Goal: Task Accomplishment & Management: Complete application form

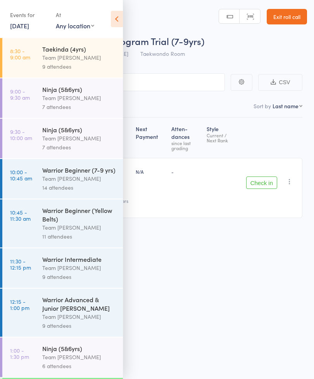
scroll to position [5, 0]
click at [116, 25] on icon at bounding box center [117, 19] width 12 height 16
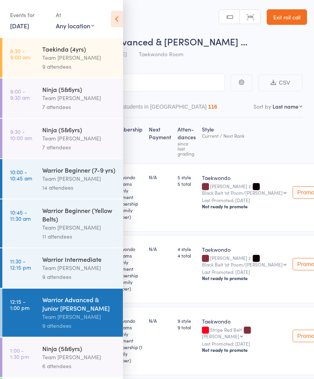
click at [115, 19] on icon at bounding box center [117, 19] width 12 height 16
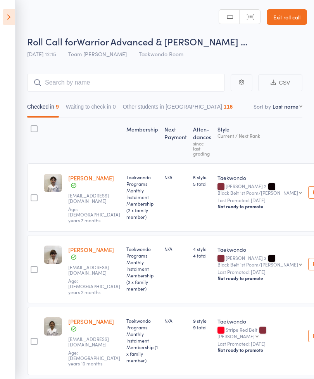
click at [287, 18] on link "Exit roll call" at bounding box center [287, 17] width 40 height 16
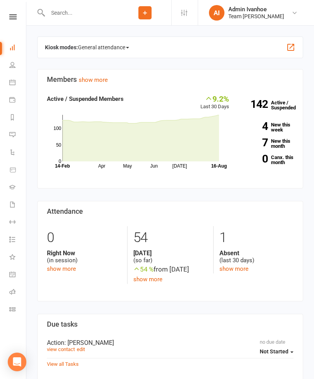
click at [54, 12] on input "text" at bounding box center [81, 12] width 73 height 11
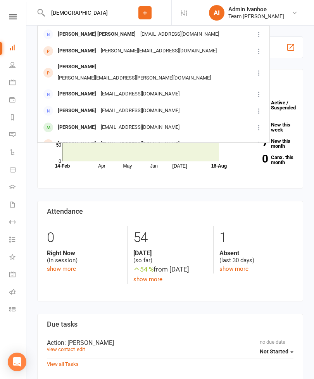
type input "[DEMOGRAPHIC_DATA]"
click at [81, 49] on div "[PERSON_NAME]" at bounding box center [76, 50] width 43 height 11
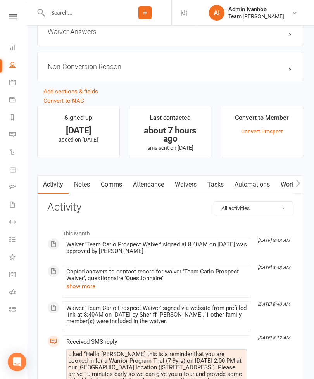
click at [190, 190] on link "Waivers" at bounding box center [186, 185] width 33 height 18
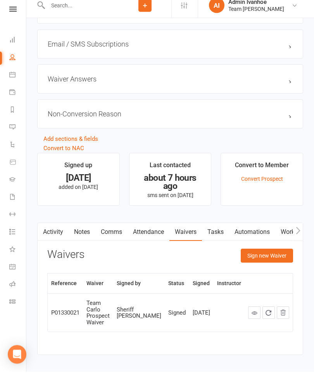
scroll to position [645, 0]
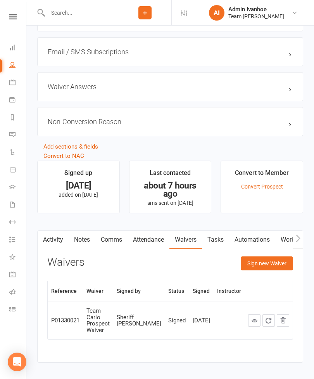
click at [268, 265] on button "Sign new Waiver" at bounding box center [267, 263] width 52 height 14
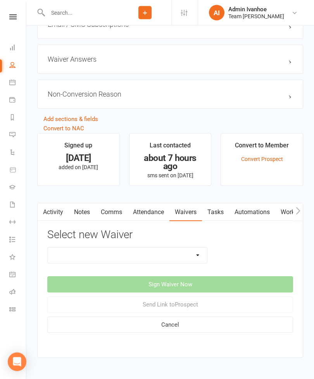
scroll to position [675, 0]
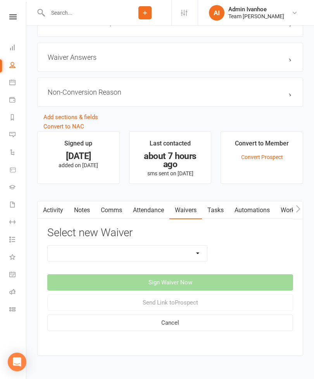
click at [196, 255] on select "Add A Family Member Waiver Family Program Combination Member Waiver (3+ Family …" at bounding box center [127, 254] width 159 height 16
select select "13874"
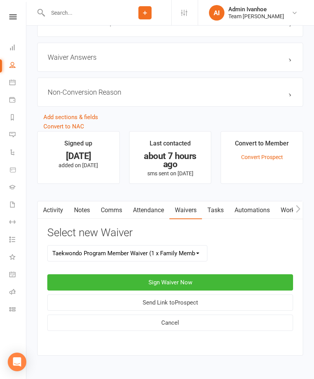
click at [192, 282] on button "Sign Waiver Now" at bounding box center [170, 282] width 246 height 16
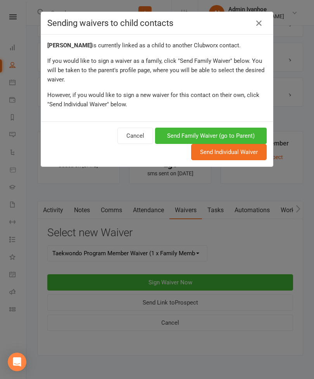
click at [244, 133] on button "Send Family Waiver (go to Parent)" at bounding box center [211, 136] width 112 height 16
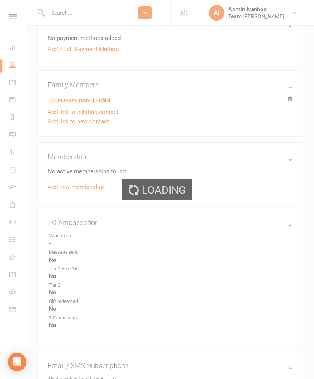
scroll to position [636, 0]
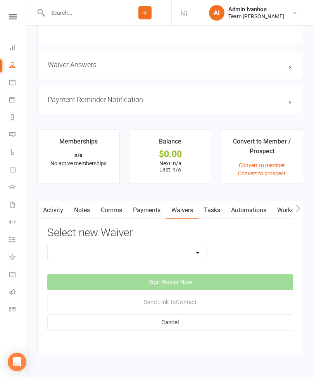
click at [197, 254] on select "Add A Family Member Waiver Family Program Combination Member Waiver (3+ Family …" at bounding box center [127, 253] width 159 height 16
select select "13874"
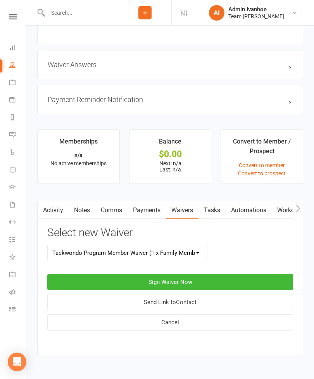
click at [192, 286] on button "Sign Waiver Now" at bounding box center [170, 282] width 246 height 16
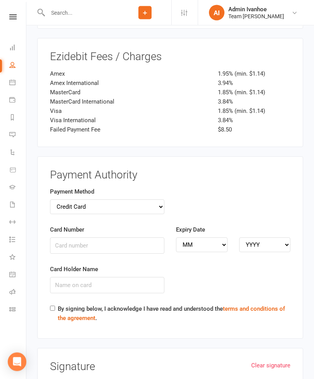
scroll to position [1236, 0]
click at [112, 237] on input "Card Number" at bounding box center [107, 245] width 114 height 16
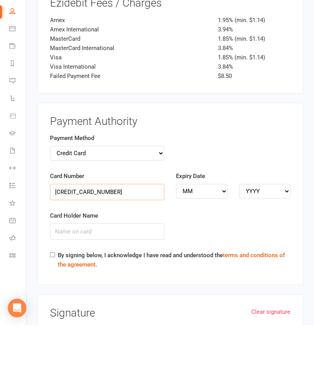
type input "[CREDIT_CARD_NUMBER]"
click at [209, 238] on select "MM 01 02 03 04 05 06 07 08 09 10 11 12" at bounding box center [202, 245] width 52 height 15
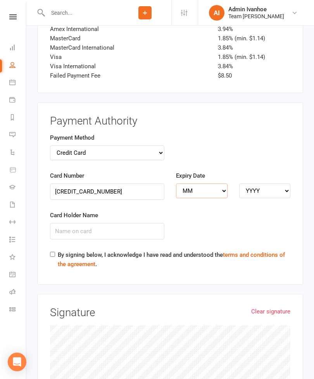
select select "03"
click at [275, 183] on select "YYYY 2025 2026 2027 2028 2029 2030 2031 2032 2033 2034" at bounding box center [265, 190] width 52 height 15
select select "2028"
click at [114, 223] on input "Card Holder Name" at bounding box center [107, 231] width 114 height 16
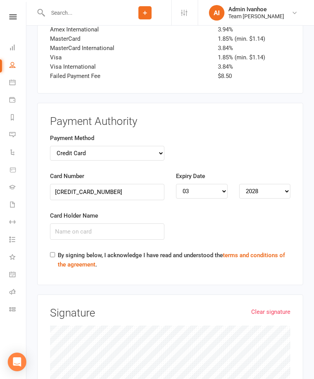
click at [53, 252] on input "By signing below, I acknowledge I have read and understood the terms and condit…" at bounding box center [52, 254] width 5 height 5
checkbox input "true"
click at [123, 223] on input "Card Holder Name" at bounding box center [107, 231] width 114 height 16
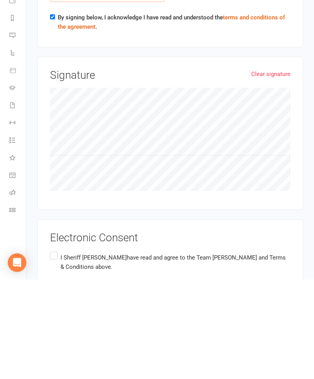
scroll to position [1469, 0]
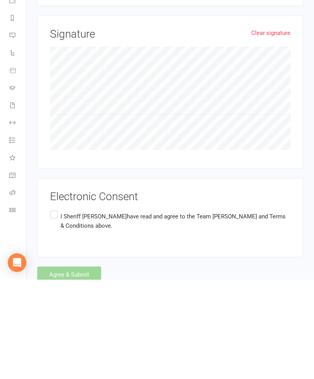
type input "[PERSON_NAME]"
click at [59, 308] on label "I Sheriff [PERSON_NAME] have read and agree to the Team [PERSON_NAME] and Terms…" at bounding box center [170, 320] width 241 height 24
click at [55, 308] on input "I Sheriff [PERSON_NAME] have read and agree to the Team [PERSON_NAME] and Terms…" at bounding box center [52, 308] width 5 height 0
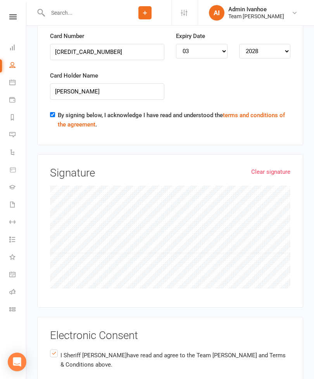
scroll to position [1444, 0]
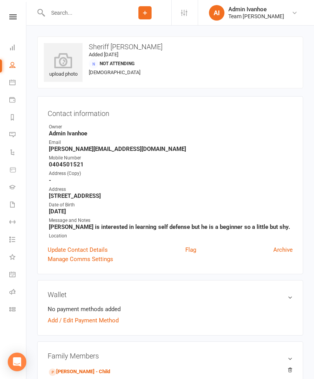
click at [12, 7] on nav "Clubworx Dashboard People Calendar Payments Reports Messages Automations Produc…" at bounding box center [13, 191] width 26 height 379
click at [1, 19] on link at bounding box center [13, 16] width 28 height 5
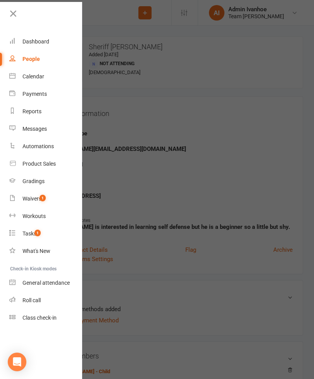
click at [34, 79] on div "Calendar" at bounding box center [33, 76] width 22 height 6
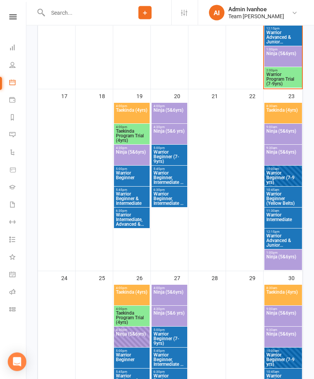
click at [169, 204] on span "Warrior Beginner, Intermediate & Advanced" at bounding box center [169, 199] width 33 height 14
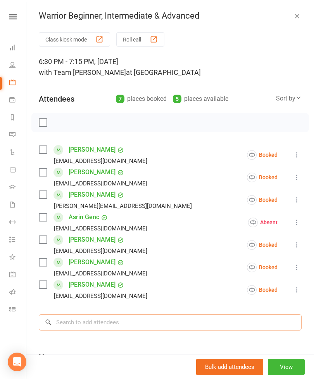
click at [142, 323] on input "search" at bounding box center [170, 322] width 263 height 16
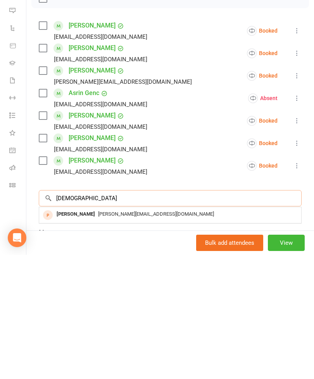
type input "[DEMOGRAPHIC_DATA]"
click at [91, 333] on div "[PERSON_NAME][EMAIL_ADDRESS][DOMAIN_NAME]" at bounding box center [170, 338] width 256 height 11
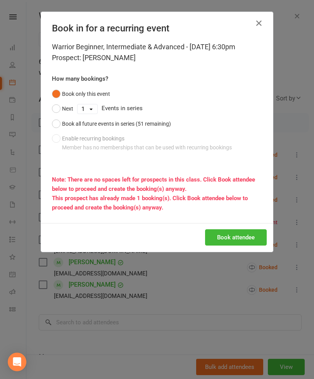
click at [97, 109] on select "1 2 3 4 5 6 7 8 9 10 11 12 13 14 15 16 17 18 19 20 21 22 23 24 25 26 27 28 29 3…" at bounding box center [88, 108] width 20 height 9
select select "7"
click at [239, 239] on button "Book attendee" at bounding box center [236, 237] width 62 height 16
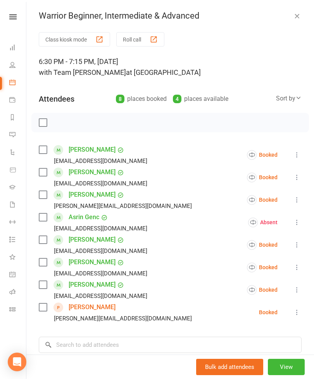
click at [11, 371] on div "Open Intercom Messenger" at bounding box center [17, 362] width 19 height 19
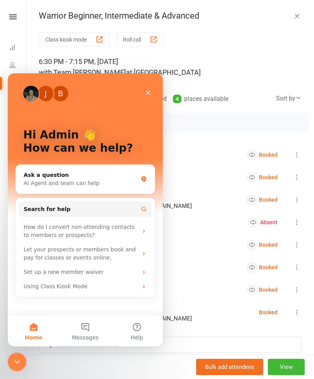
scroll to position [0, 0]
